Goal: Find specific page/section: Find specific page/section

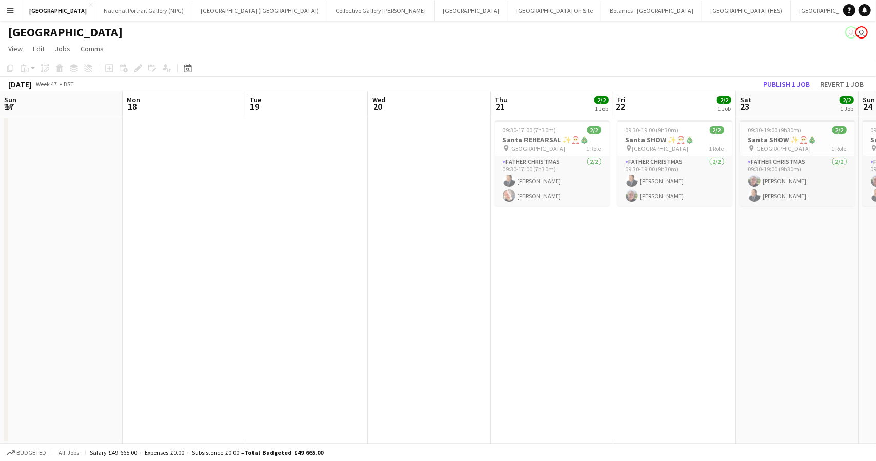
scroll to position [0, 353]
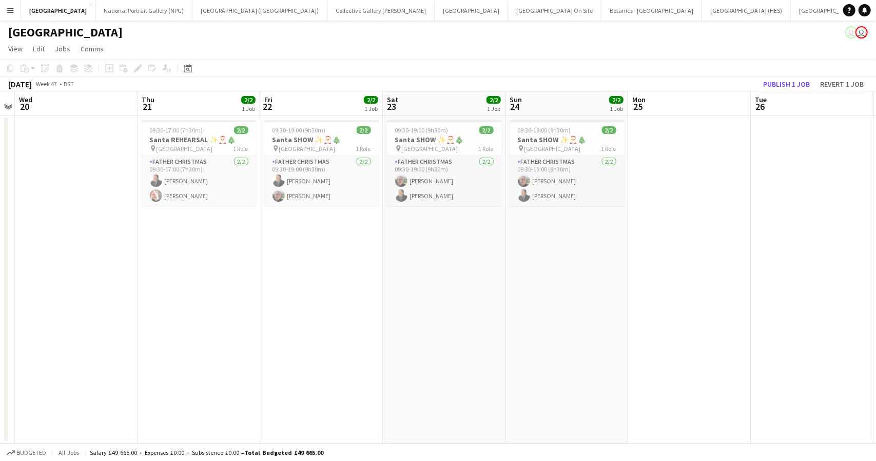
click at [15, 8] on button "Menu" at bounding box center [10, 10] width 21 height 21
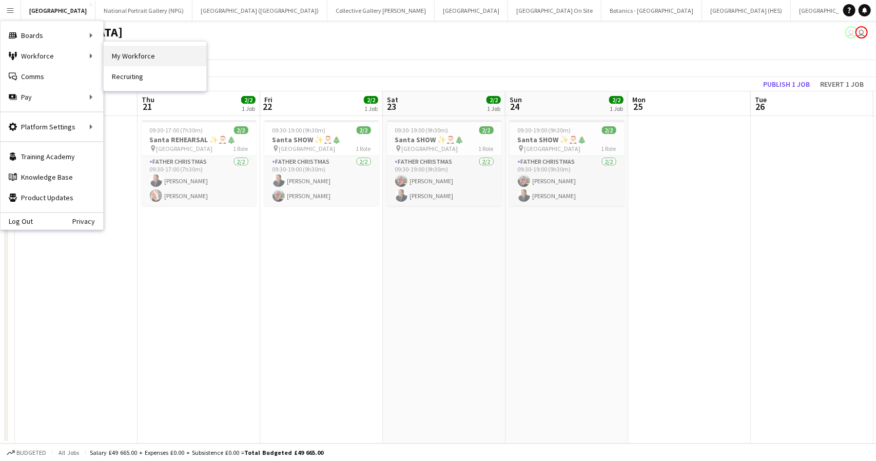
click at [127, 51] on link "My Workforce" at bounding box center [155, 56] width 103 height 21
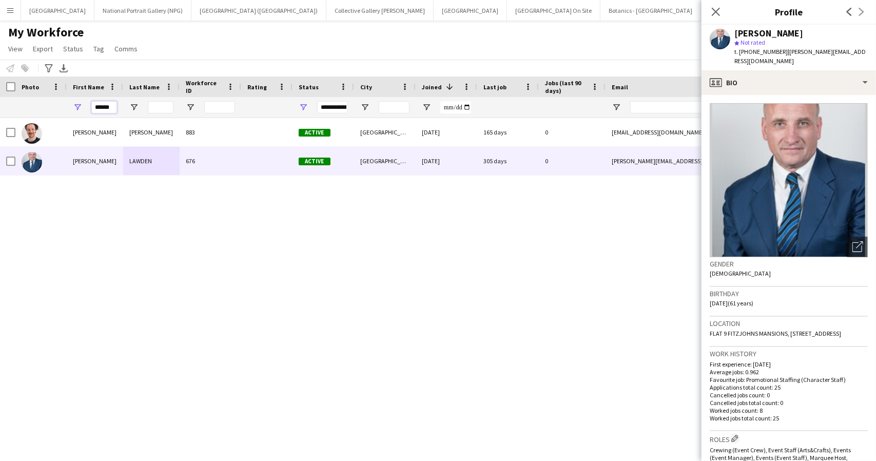
click at [96, 105] on input "******" at bounding box center [104, 107] width 26 height 12
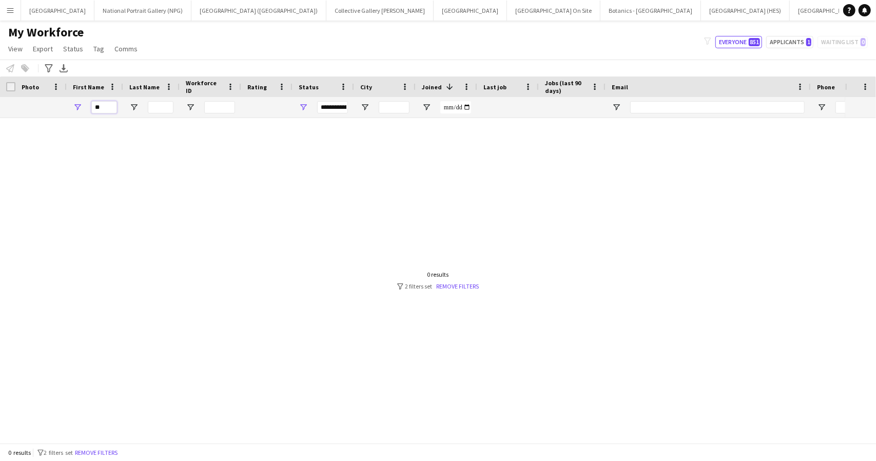
type input "*"
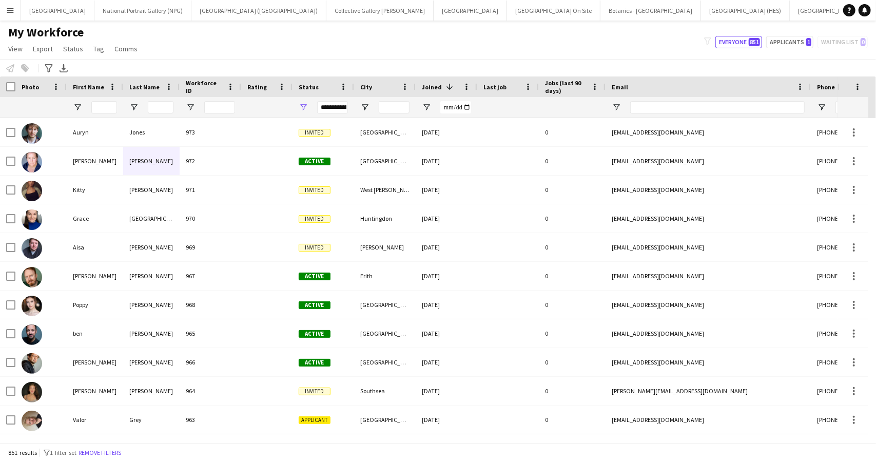
click at [404, 35] on div "My Workforce View Views Default view New view Update view Delete view Edit name…" at bounding box center [438, 42] width 876 height 35
